Goal: Task Accomplishment & Management: Complete application form

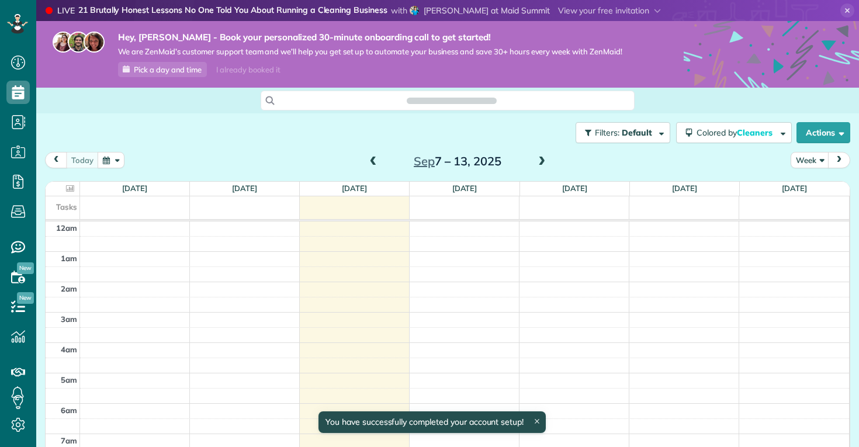
scroll to position [213, 0]
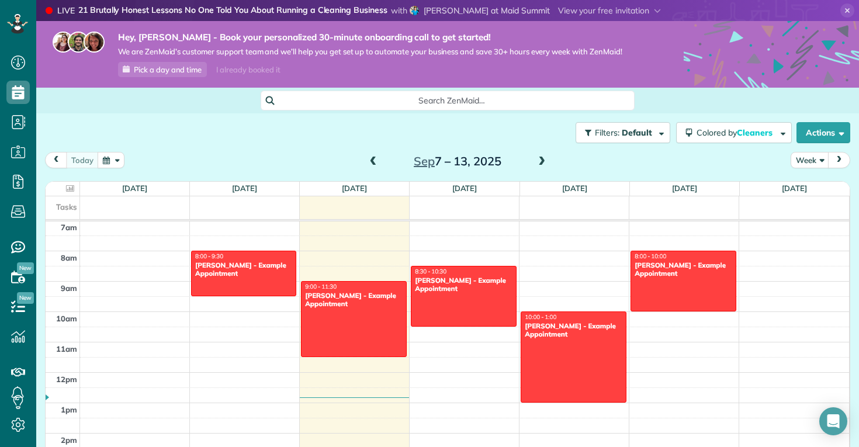
click at [280, 148] on div "Filters: Default Colored by Cleaners Color by Cleaner Color by Team Color by St…" at bounding box center [447, 132] width 823 height 39
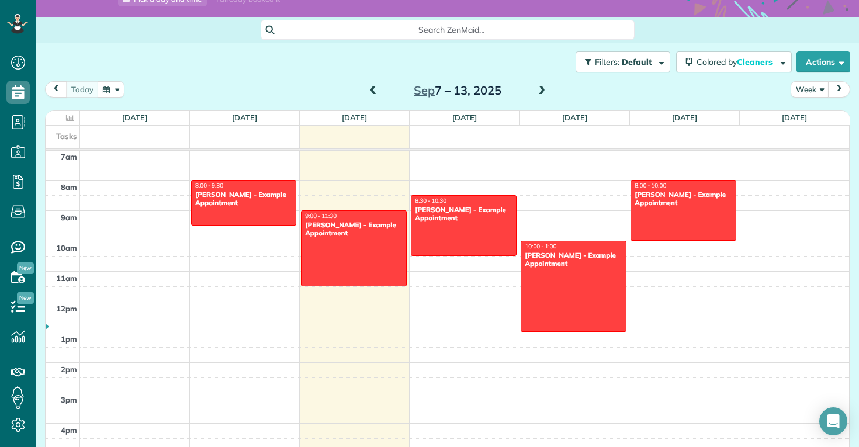
scroll to position [72, 0]
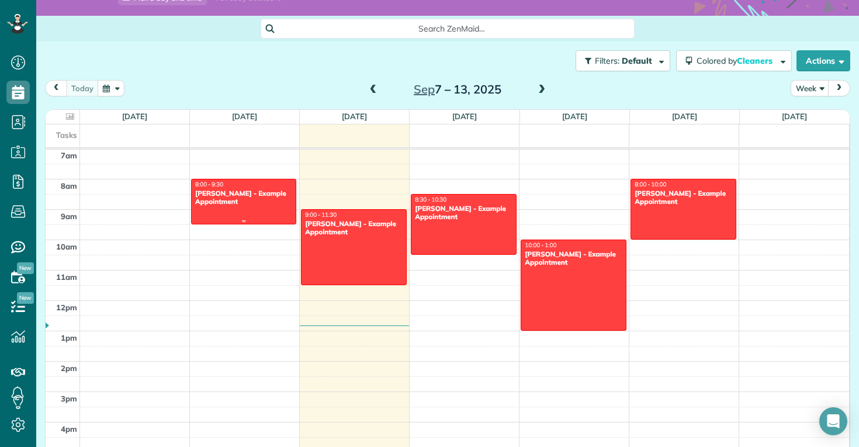
click at [267, 186] on div "8:00 - 9:30" at bounding box center [244, 185] width 98 height 8
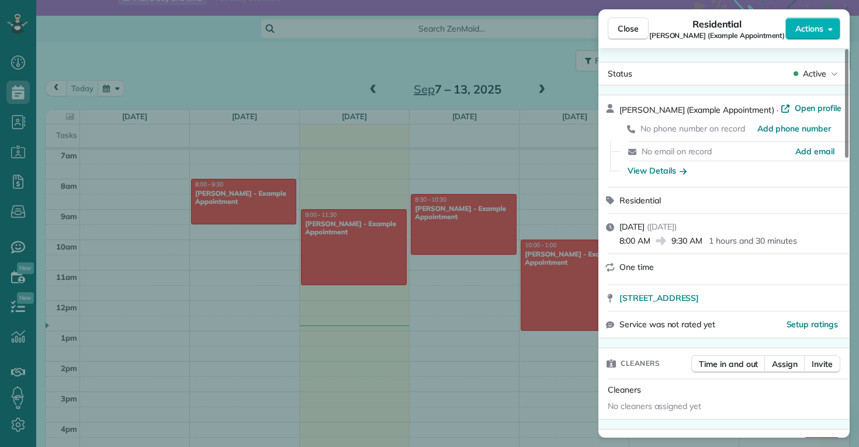
click at [527, 49] on div "Close Residential Debbie Sardone (Example Appointment) Actions Status Active De…" at bounding box center [429, 223] width 859 height 447
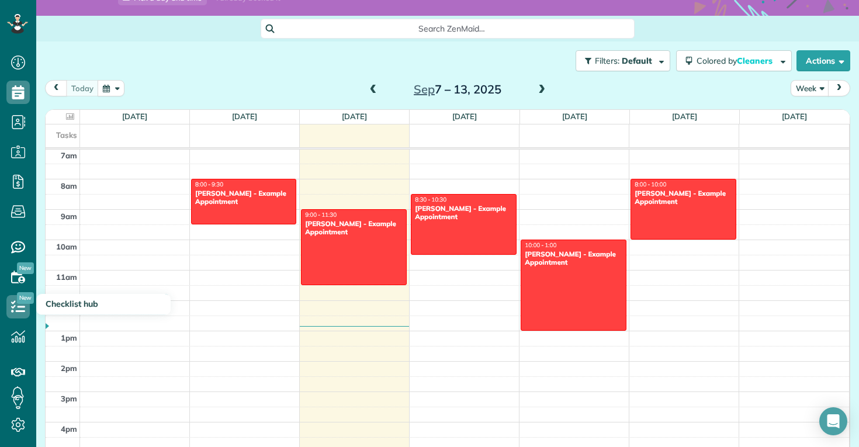
drag, startPoint x: 50, startPoint y: 309, endPoint x: 63, endPoint y: 306, distance: 12.6
click at [50, 309] on span "Checklist hub" at bounding box center [72, 304] width 53 height 11
click at [21, 305] on icon at bounding box center [17, 306] width 23 height 23
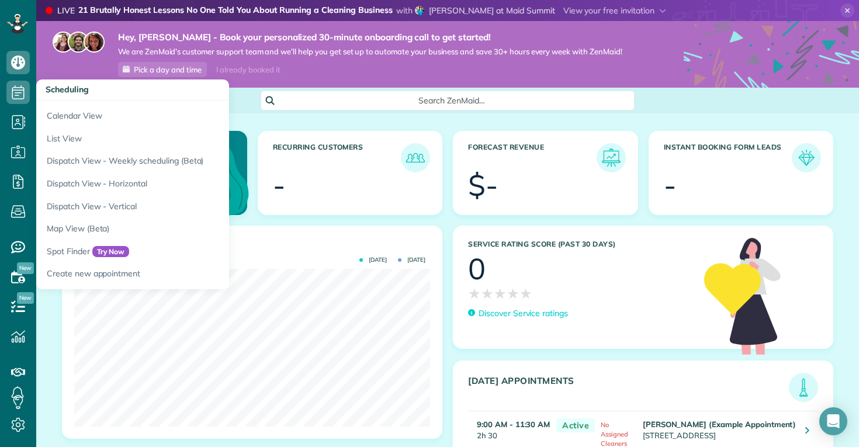
click at [24, 98] on use at bounding box center [18, 92] width 12 height 14
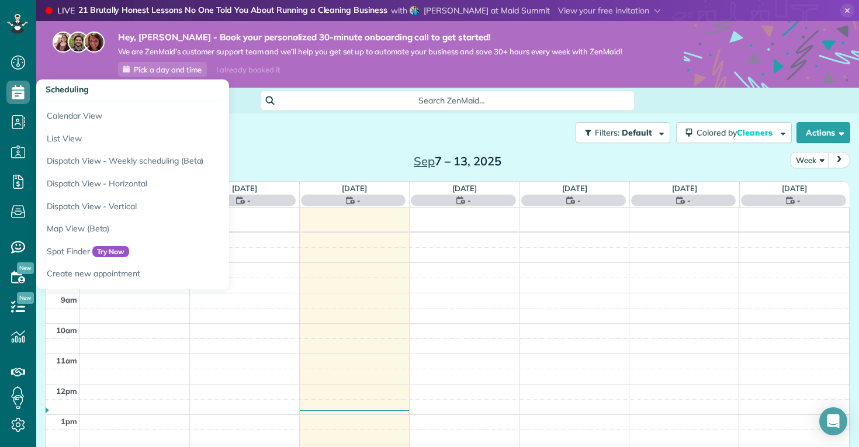
scroll to position [213, 0]
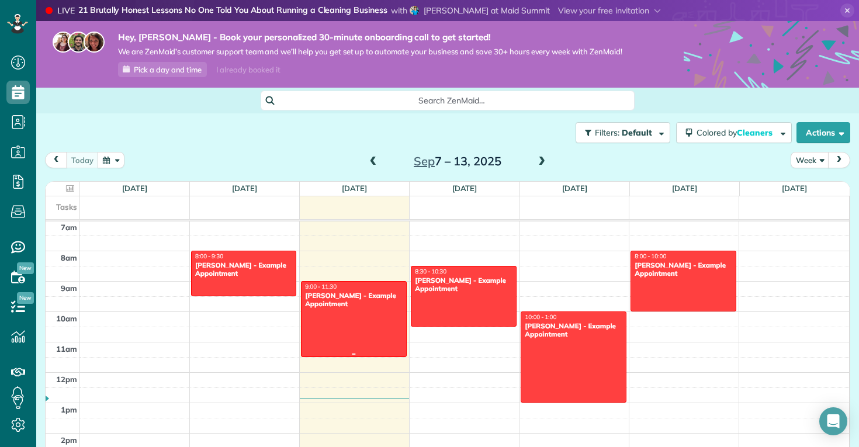
click at [353, 318] on div at bounding box center [354, 319] width 104 height 75
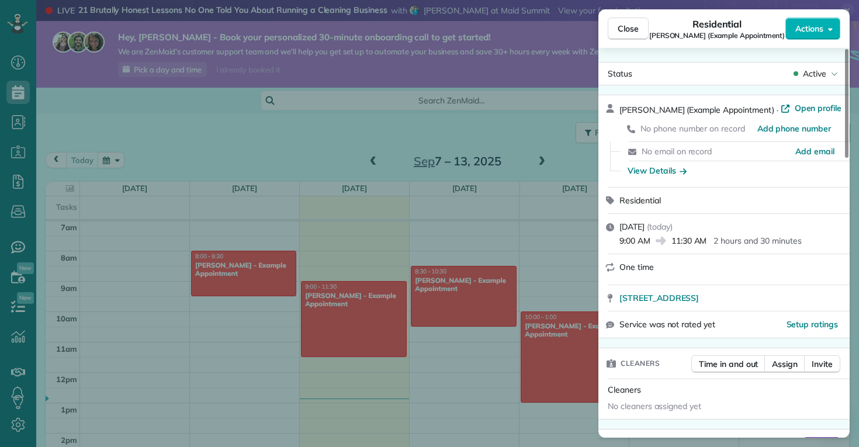
click at [813, 235] on div "9:00 AM 11:30 AM 2 hours and 30 minutes" at bounding box center [731, 240] width 223 height 14
click at [624, 28] on span "Close" at bounding box center [628, 29] width 21 height 12
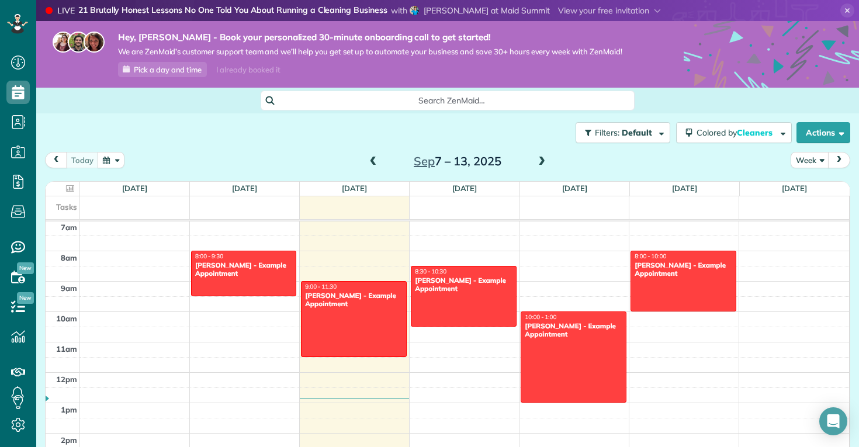
click at [242, 129] on div "Filters: Default Colored by Cleaners Color by Cleaner Color by Team Color by St…" at bounding box center [447, 132] width 823 height 39
click at [229, 135] on div "Filters: Default Colored by Cleaners Color by Cleaner Color by Team Color by St…" at bounding box center [447, 132] width 823 height 39
click at [185, 120] on div "Filters: Default Colored by Cleaners Color by Cleaner Color by Team Color by St…" at bounding box center [447, 132] width 823 height 39
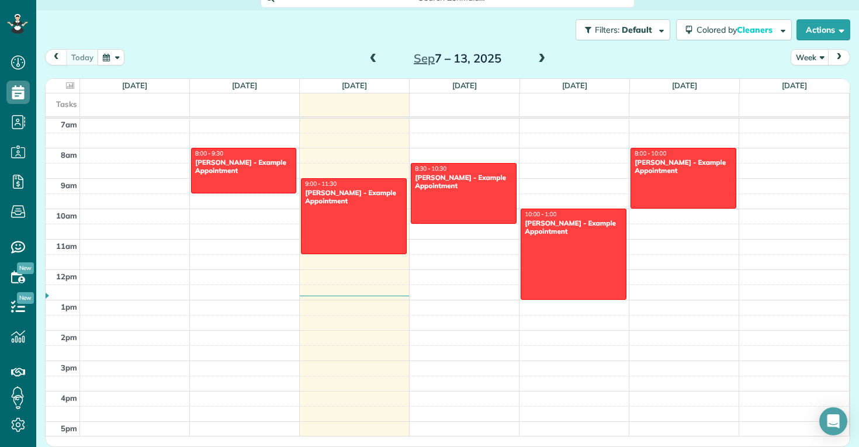
scroll to position [102, 0]
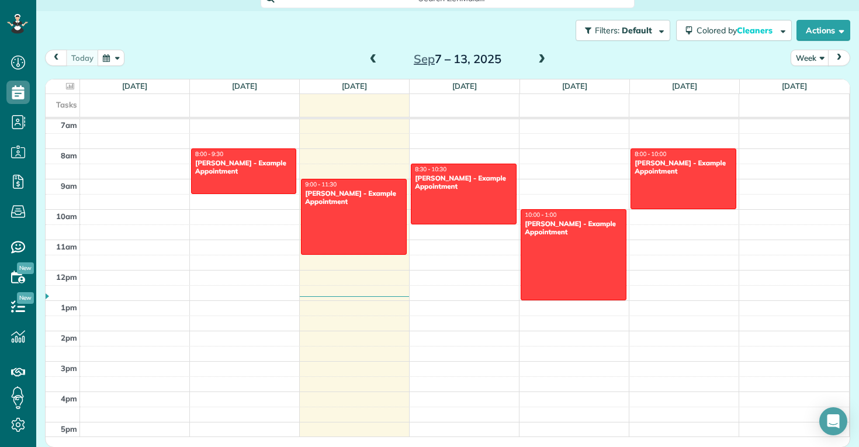
click at [202, 49] on div "Filters: Default Colored by Cleaners Color by Cleaner Color by Team Color by St…" at bounding box center [447, 30] width 823 height 39
click at [226, 34] on div "Filters: Default Colored by Cleaners Color by Cleaner Color by Team Color by St…" at bounding box center [447, 30] width 823 height 39
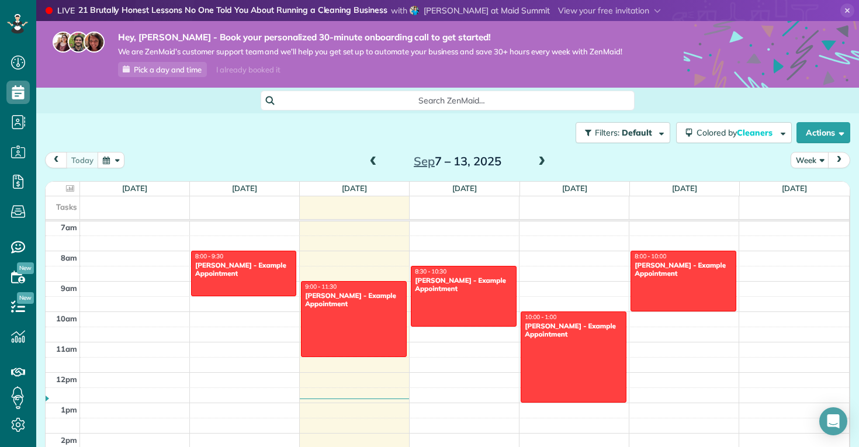
scroll to position [0, 0]
click at [208, 134] on div "Filters: Default Colored by Cleaners Color by Cleaner Color by Team Color by St…" at bounding box center [447, 132] width 823 height 39
click at [281, 68] on div "I already booked it" at bounding box center [248, 70] width 78 height 15
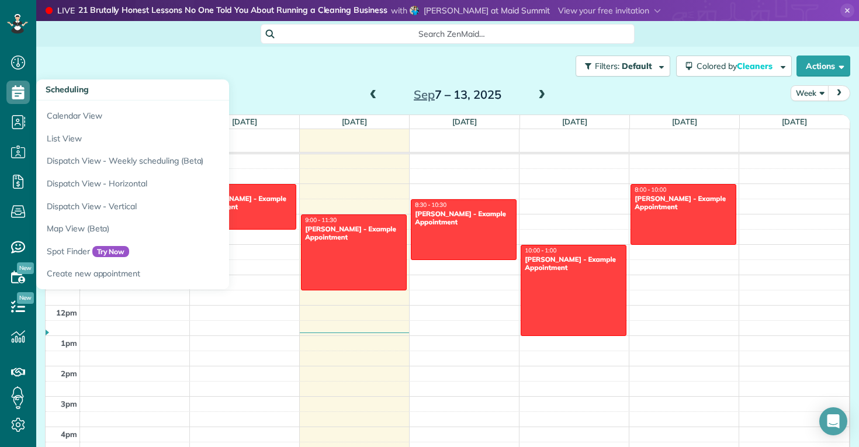
click at [15, 88] on use at bounding box center [18, 92] width 12 height 14
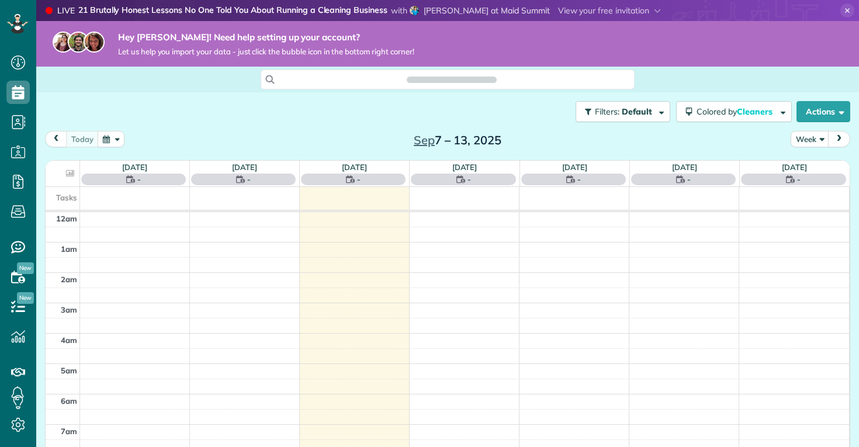
scroll to position [5, 5]
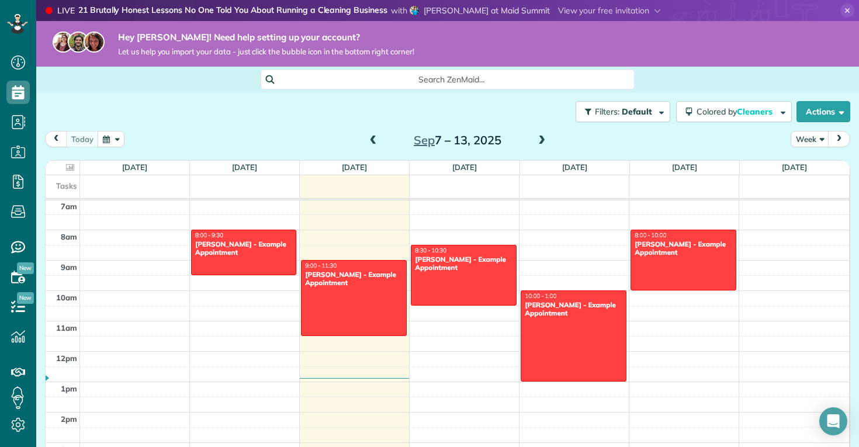
click at [207, 123] on div "Filters: Default Colored by Cleaners Color by Cleaner Color by Team Color by St…" at bounding box center [447, 111] width 823 height 39
click at [22, 63] on use at bounding box center [18, 63] width 14 height 14
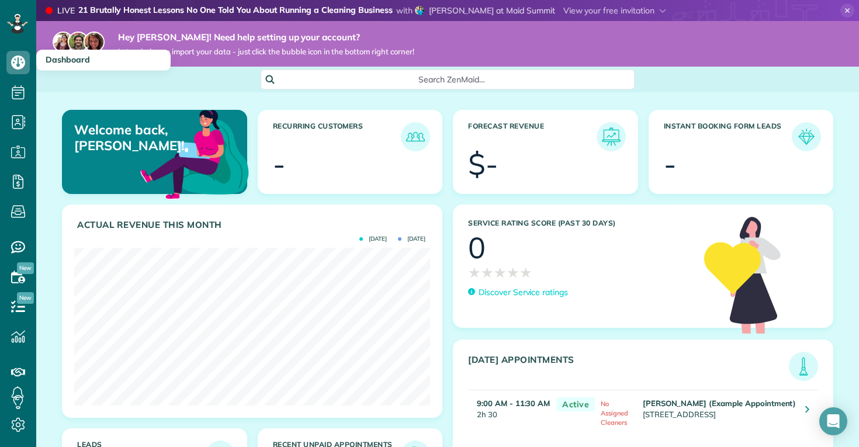
scroll to position [158, 356]
click at [810, 141] on img at bounding box center [806, 136] width 27 height 27
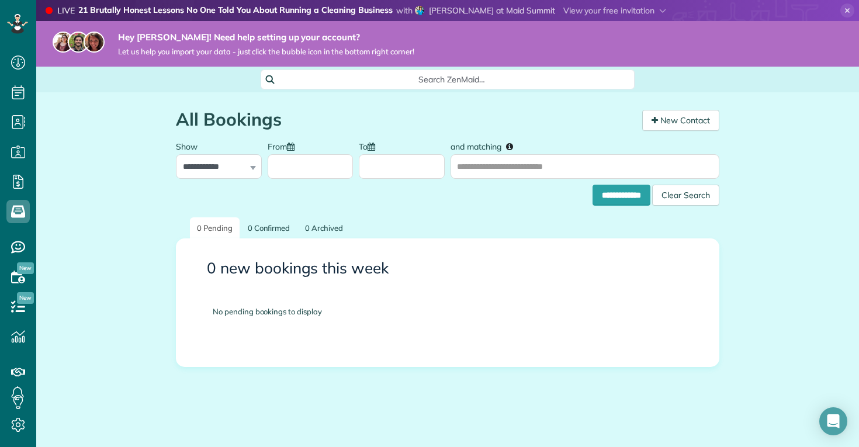
scroll to position [5, 5]
click at [101, 256] on div "**********" at bounding box center [447, 273] width 823 height 362
click at [131, 267] on div "**********" at bounding box center [447, 273] width 823 height 362
click at [12, 184] on icon at bounding box center [17, 181] width 23 height 23
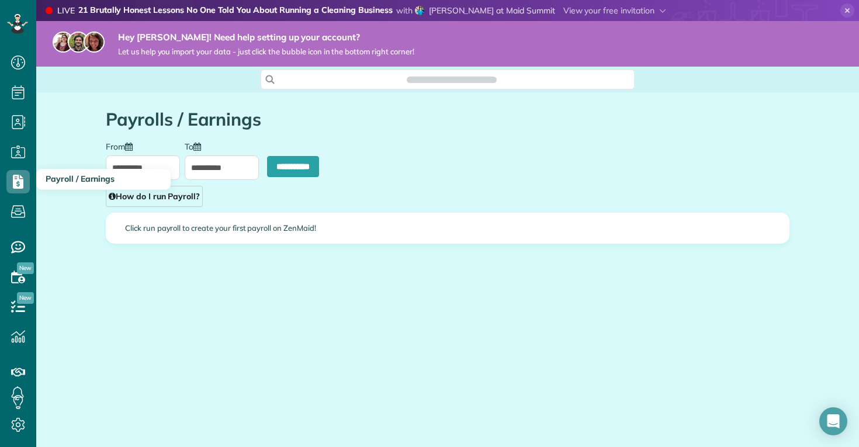
scroll to position [5, 5]
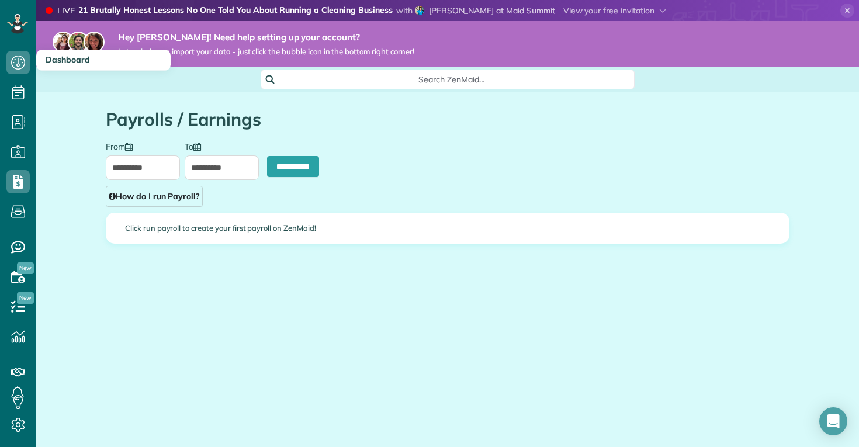
click at [19, 59] on icon at bounding box center [17, 62] width 23 height 23
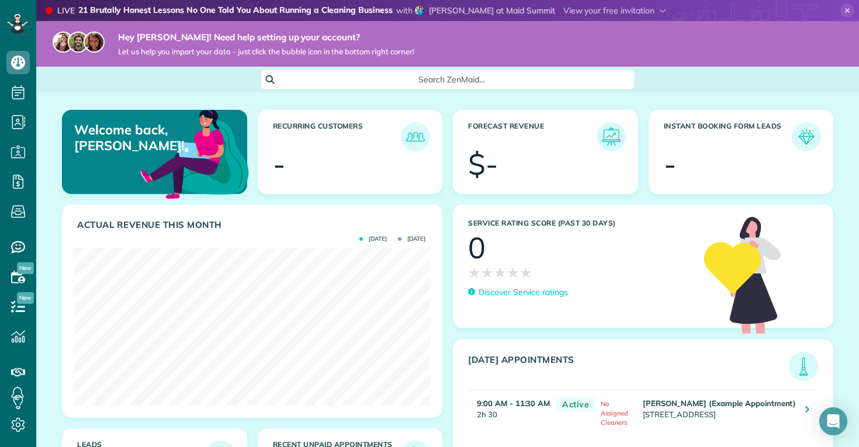
scroll to position [158, 356]
click at [459, 329] on div "Service Rating score (past 30 days) 0 ★ ★ ★ ★ ★ ★ ★ ★ ★ ★ Discover Service rati…" at bounding box center [579, 269] width 251 height 129
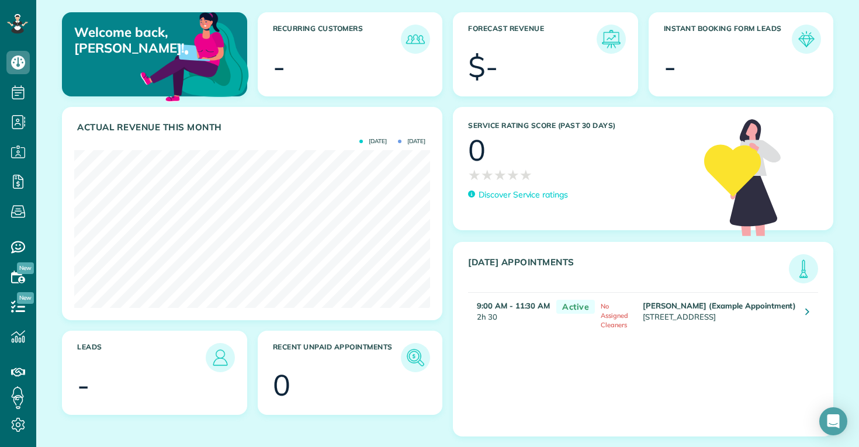
scroll to position [100, 0]
click at [47, 301] on span "Checklist hub" at bounding box center [72, 304] width 53 height 11
click at [22, 302] on span "New" at bounding box center [25, 298] width 17 height 12
click at [16, 304] on icon at bounding box center [17, 306] width 23 height 23
click at [524, 219] on div "Service Rating score (past 30 days) 0 ★ ★ ★ ★ ★ ★ ★ ★ ★ ★ Discover Service rati…" at bounding box center [579, 172] width 251 height 129
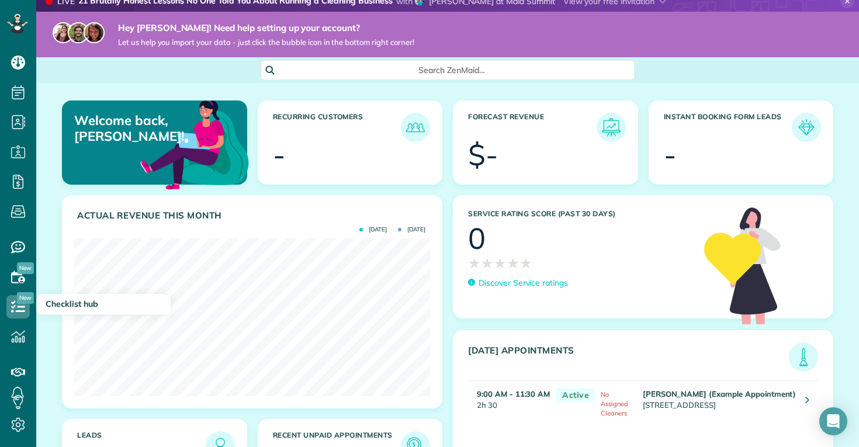
scroll to position [0, 0]
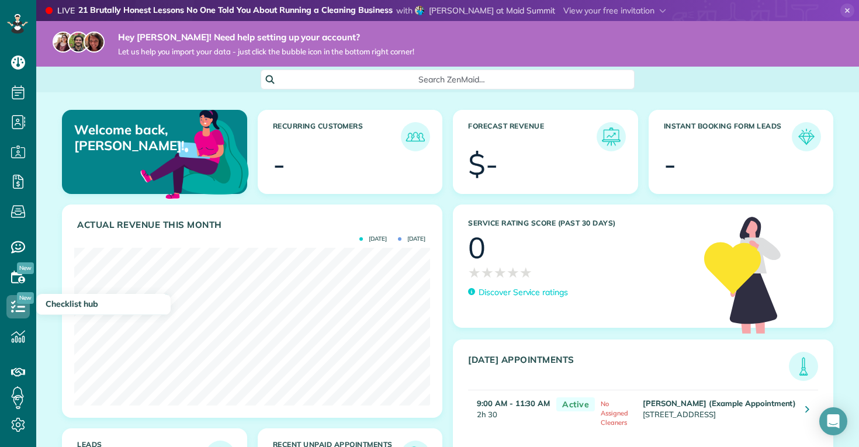
click at [443, 253] on div "Actual Revenue this month Sept 2025 Aug 2025 $ -" at bounding box center [252, 317] width 398 height 224
click at [451, 289] on div "Service Rating score (past 30 days) 0 ★ ★ ★ ★ ★ ★ ★ ★ ★ ★ Discover Service rati…" at bounding box center [643, 375] width 391 height 340
click at [448, 286] on div "Service Rating score (past 30 days) 0 ★ ★ ★ ★ ★ ★ ★ ★ ★ ★ Discover Service rati…" at bounding box center [643, 375] width 391 height 340
click at [443, 306] on div "Actual Revenue this month Sept 2025 Aug 2025 $ -" at bounding box center [252, 317] width 398 height 224
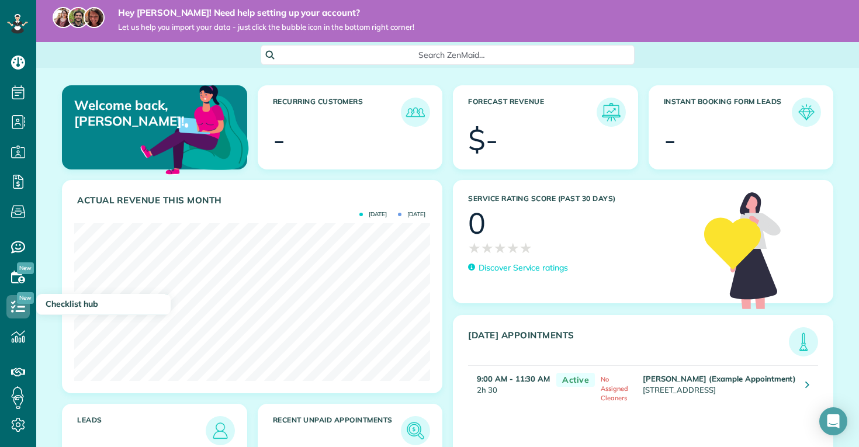
click at [447, 288] on div "Actual Revenue this month Sept 2025 Aug 2025 $ -" at bounding box center [252, 292] width 398 height 224
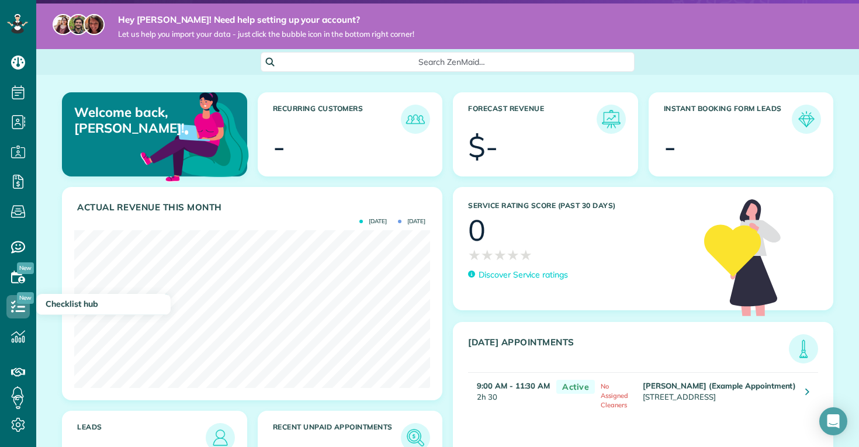
scroll to position [14, 0]
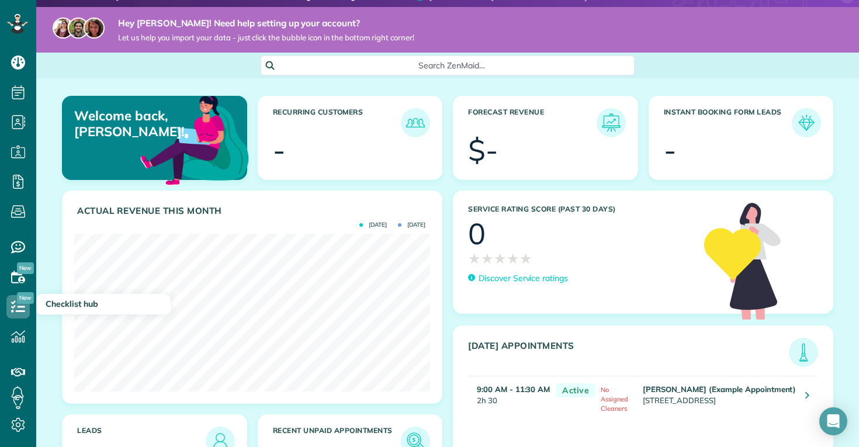
click at [20, 309] on icon at bounding box center [17, 306] width 23 height 23
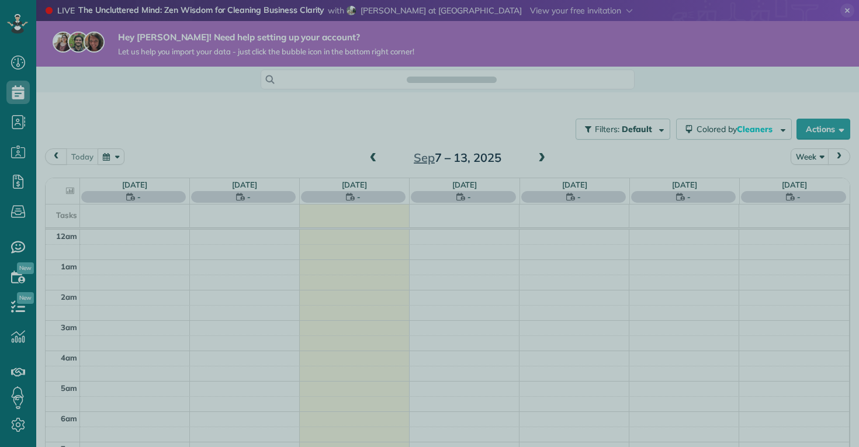
scroll to position [213, 0]
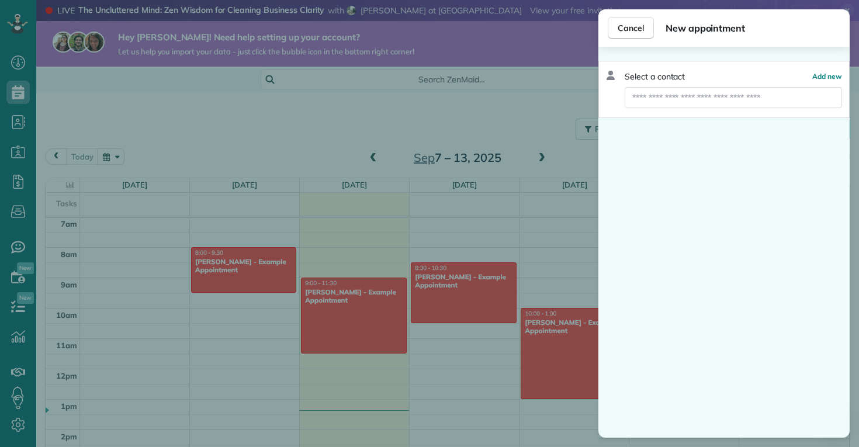
click at [654, 93] on input "text" at bounding box center [733, 97] width 217 height 21
type input "**********"
click at [734, 120] on span "Create new contact" at bounding box center [739, 119] width 75 height 12
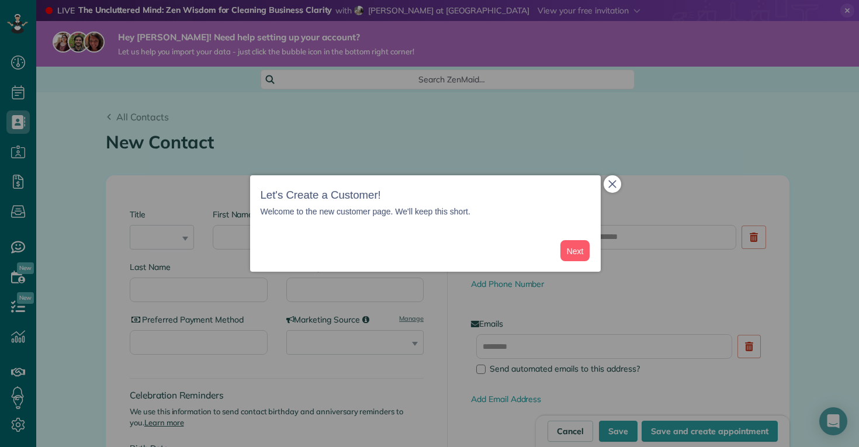
click at [609, 185] on icon "close," at bounding box center [613, 184] width 8 height 8
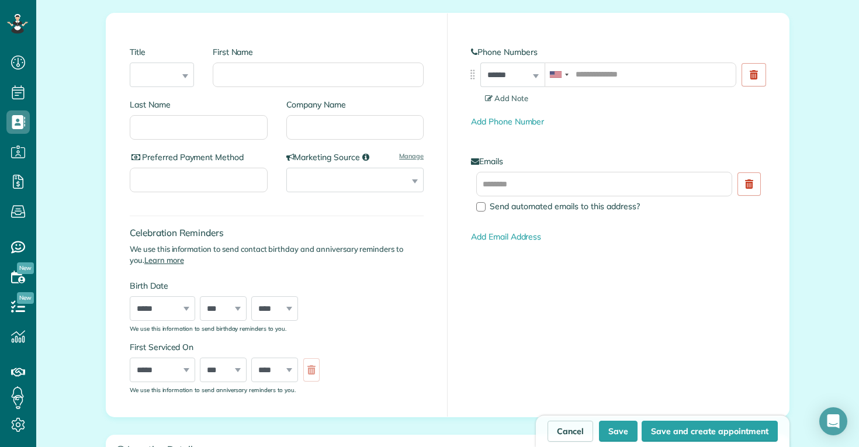
scroll to position [164, 0]
click at [167, 185] on input "Preferred Payment Method" at bounding box center [199, 179] width 138 height 25
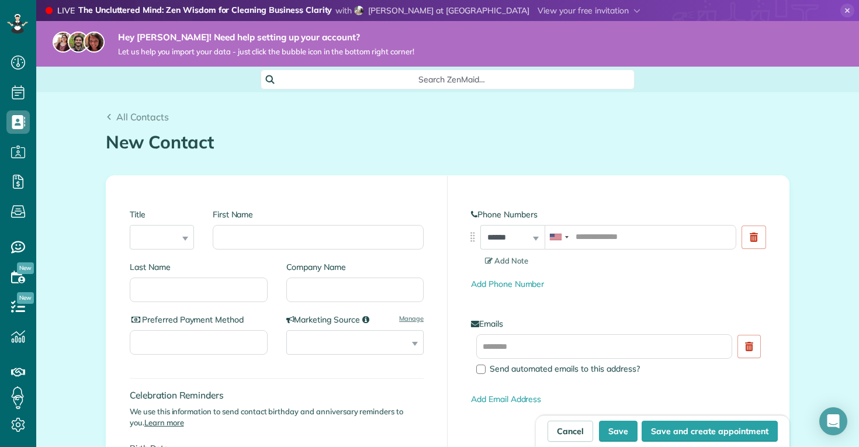
scroll to position [0, 0]
click at [16, 271] on icon at bounding box center [17, 276] width 23 height 23
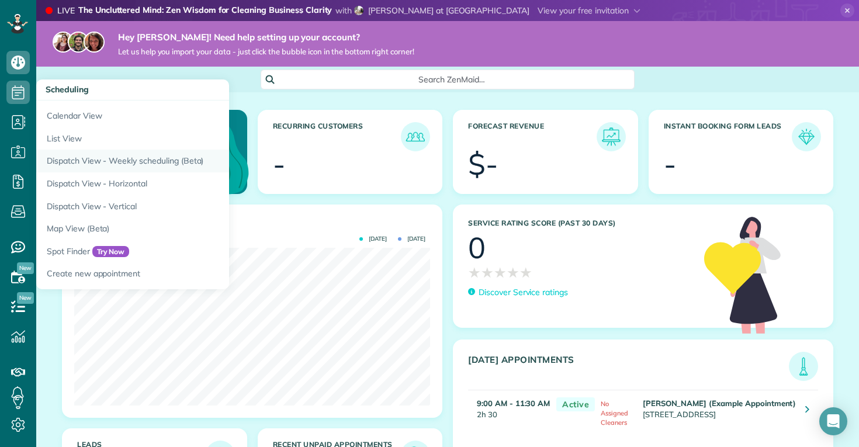
click at [122, 158] on link "Dispatch View - Weekly scheduling (Beta)" at bounding box center [182, 161] width 292 height 23
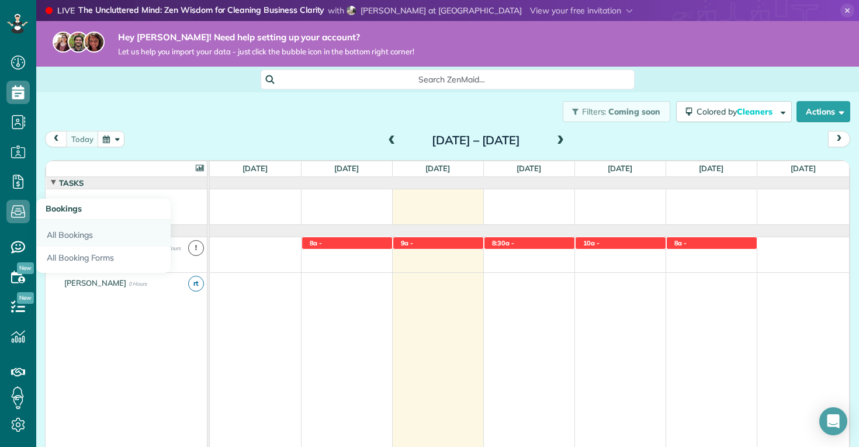
click at [61, 235] on link "All Bookings" at bounding box center [103, 233] width 134 height 27
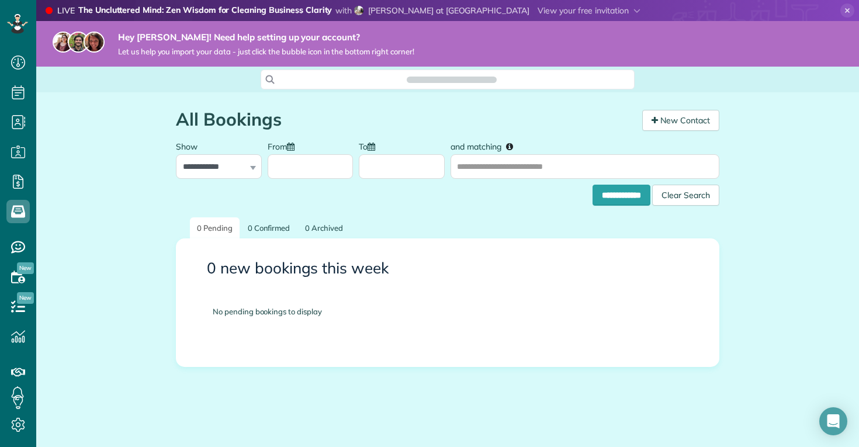
scroll to position [5, 5]
click at [15, 271] on icon at bounding box center [17, 276] width 23 height 23
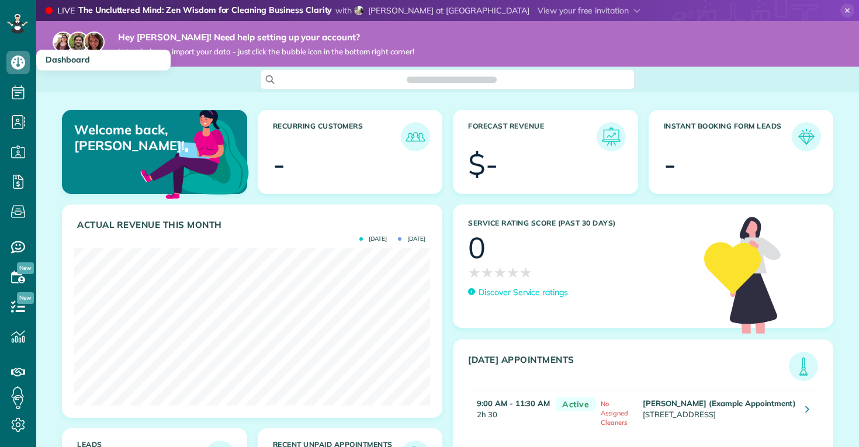
scroll to position [158, 356]
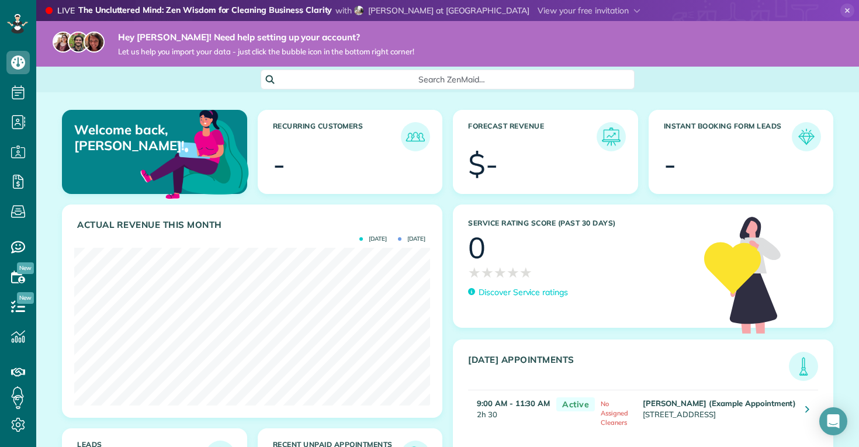
click at [451, 201] on div "Forecast Revenue $-" at bounding box center [546, 157] width 196 height 95
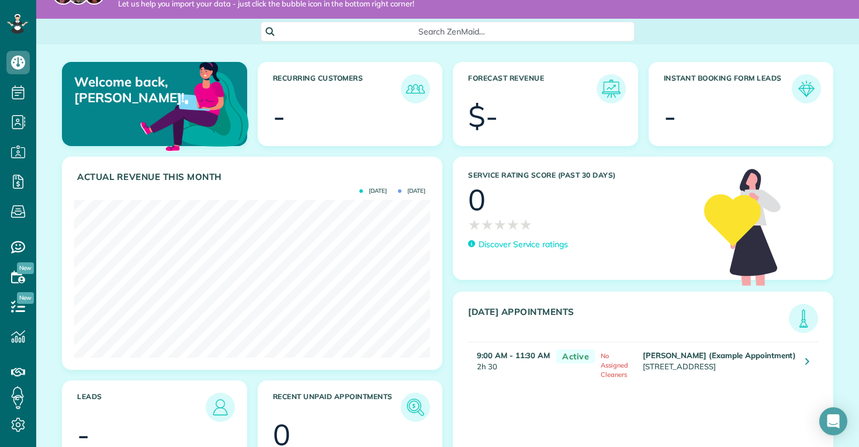
scroll to position [0, 0]
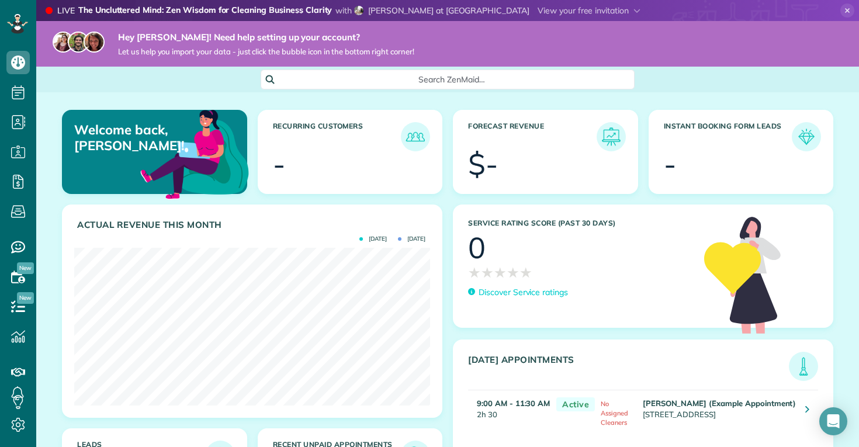
click at [448, 260] on div "Service Rating score (past 30 days) 0 ★ ★ ★ ★ ★ ★ ★ ★ ★ ★ Discover Service rati…" at bounding box center [643, 375] width 391 height 340
